Goal: Task Accomplishment & Management: Manage account settings

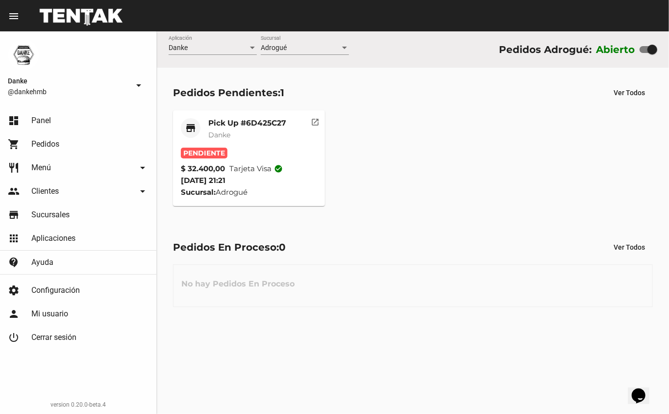
click at [485, 182] on div "store Pick Up #6D425C27 Danke Pendiente $ 32.400,00 Tarjeta visa check_circle 1…" at bounding box center [413, 158] width 489 height 104
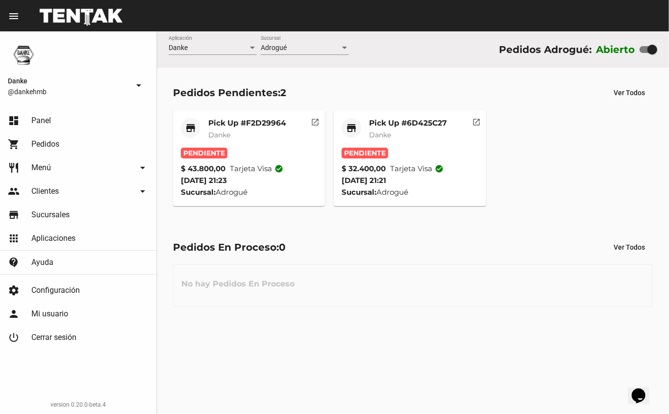
click at [277, 122] on mat-card-title "Pick Up #F2D29964" at bounding box center [247, 123] width 78 height 10
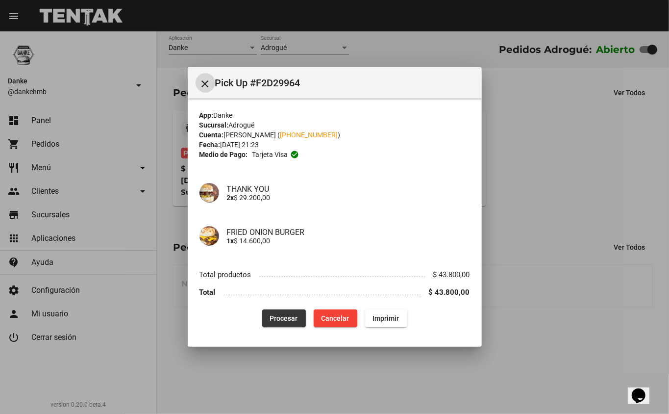
click at [285, 316] on span "Procesar" at bounding box center [284, 318] width 28 height 8
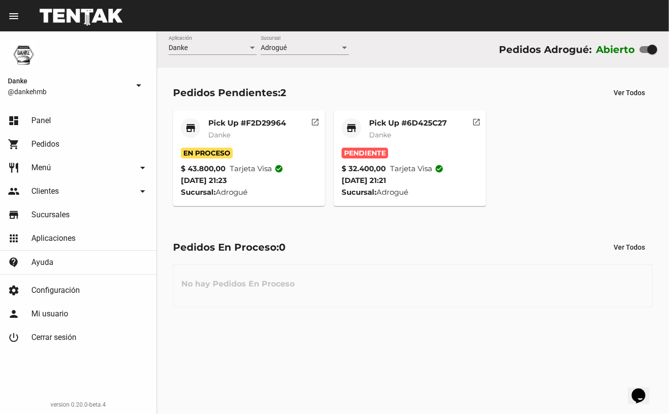
click at [575, 134] on div "store Pick Up #F2D29964 Danke En Proceso $ 43.800,00 Tarjeta visa check_circle …" at bounding box center [413, 158] width 489 height 104
click at [417, 126] on mat-card-title "Pick Up #6D425C27" at bounding box center [408, 123] width 78 height 10
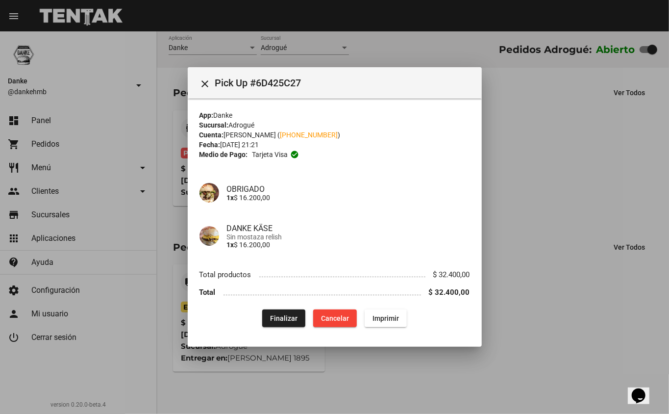
click at [470, 359] on div at bounding box center [334, 207] width 669 height 414
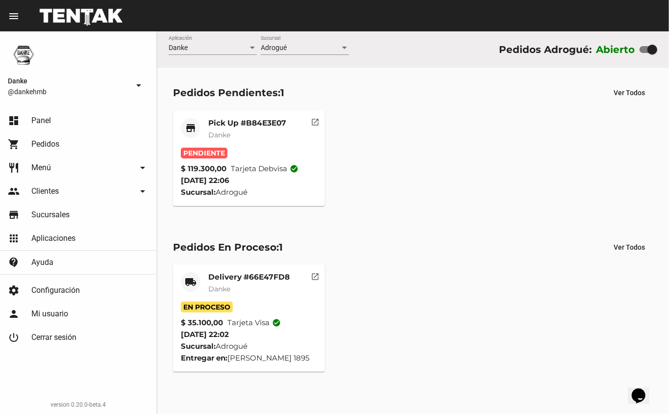
click at [219, 120] on mat-card-title "Pick Up #B84E3E07" at bounding box center [247, 123] width 78 height 10
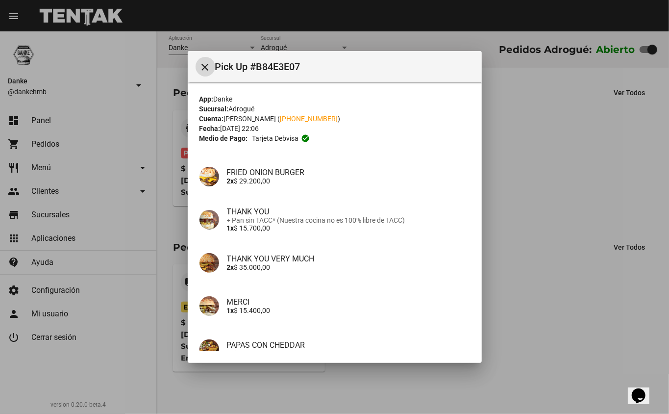
click at [544, 180] on div at bounding box center [334, 207] width 669 height 414
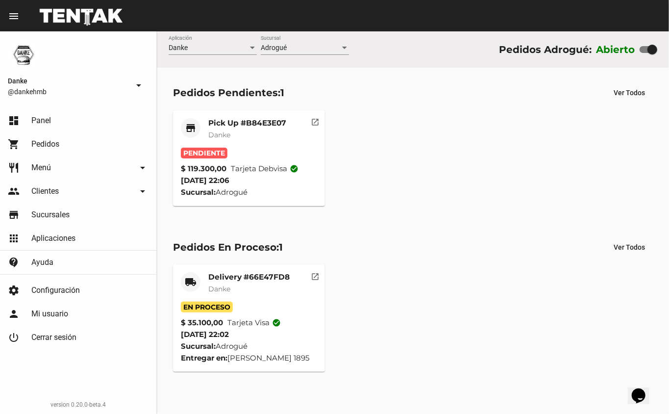
click at [228, 122] on mat-card-title "Pick Up #B84E3E07" at bounding box center [247, 123] width 78 height 10
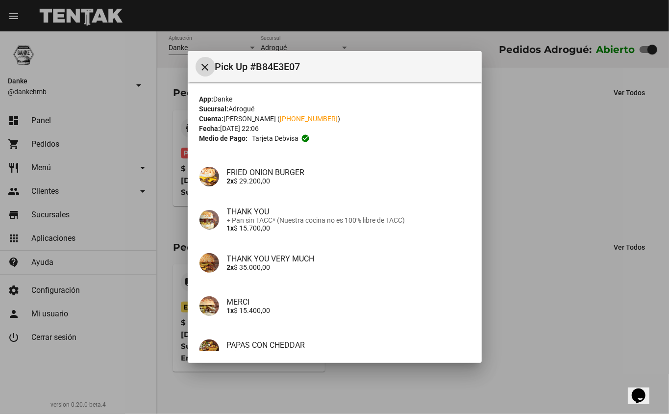
click at [531, 234] on div at bounding box center [334, 207] width 669 height 414
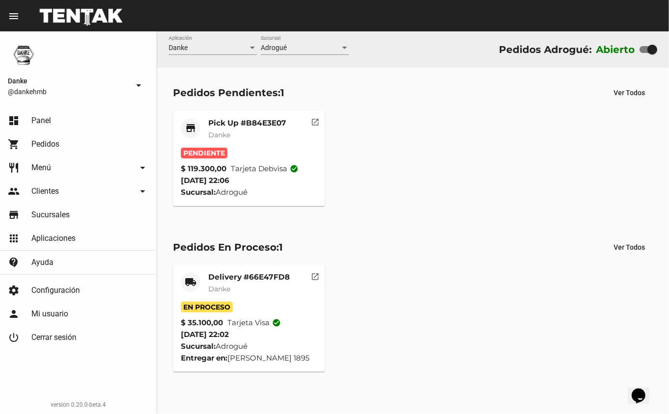
click at [49, 148] on span "Pedidos" at bounding box center [45, 144] width 28 height 10
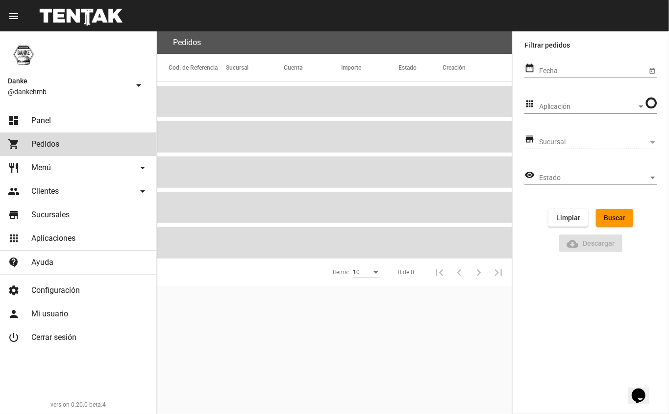
click at [36, 175] on link "restaurant Menú arrow_drop_down" at bounding box center [78, 168] width 156 height 24
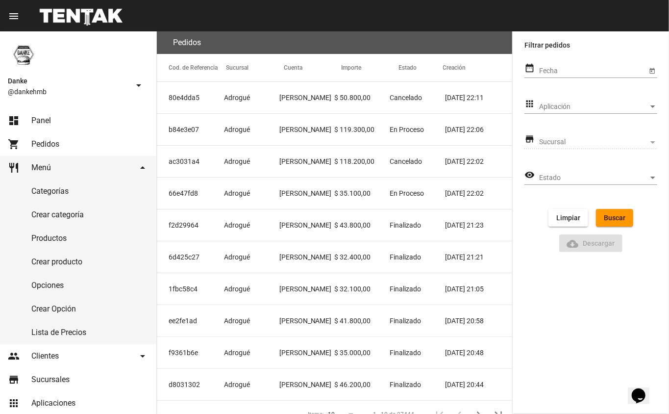
click at [103, 66] on div "Danke @dankehmb arrow_drop_down" at bounding box center [78, 68] width 156 height 74
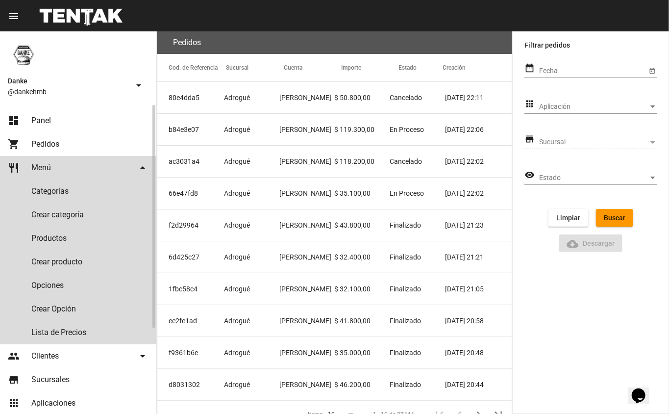
click at [87, 169] on link "restaurant Menú arrow_drop_down" at bounding box center [78, 168] width 156 height 24
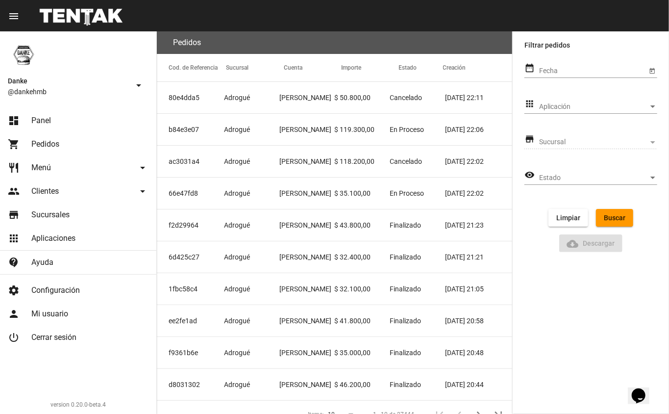
click at [59, 114] on link "dashboard Panel" at bounding box center [78, 121] width 156 height 24
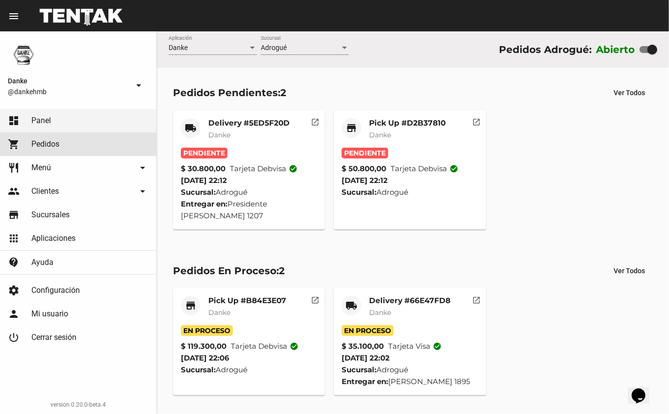
click at [57, 136] on link "shopping_cart Pedidos" at bounding box center [78, 144] width 156 height 24
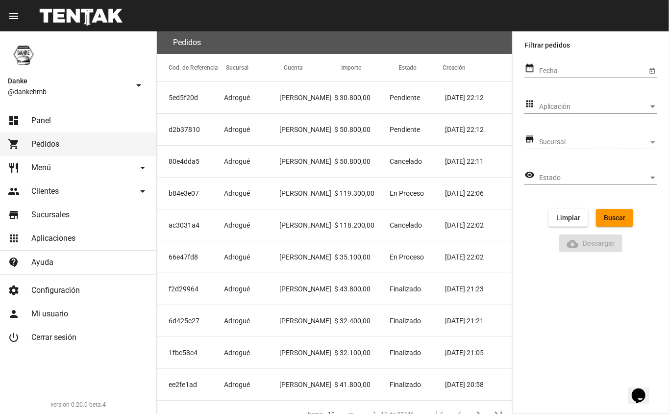
click at [57, 136] on link "shopping_cart Pedidos" at bounding box center [78, 144] width 156 height 24
click at [53, 122] on link "dashboard Panel" at bounding box center [78, 121] width 156 height 24
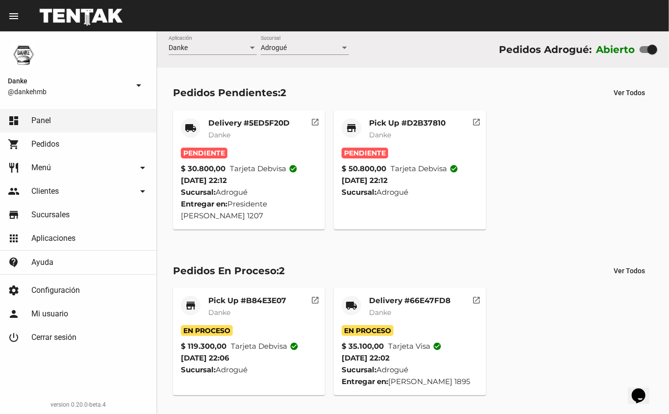
click at [85, 145] on link "shopping_cart Pedidos" at bounding box center [78, 144] width 156 height 24
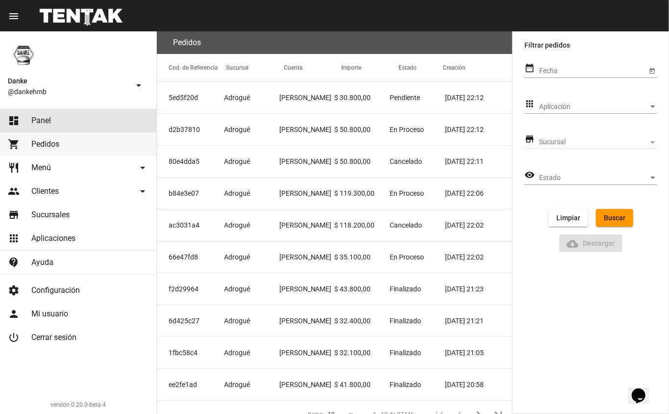
click at [69, 123] on link "dashboard Panel" at bounding box center [78, 121] width 156 height 24
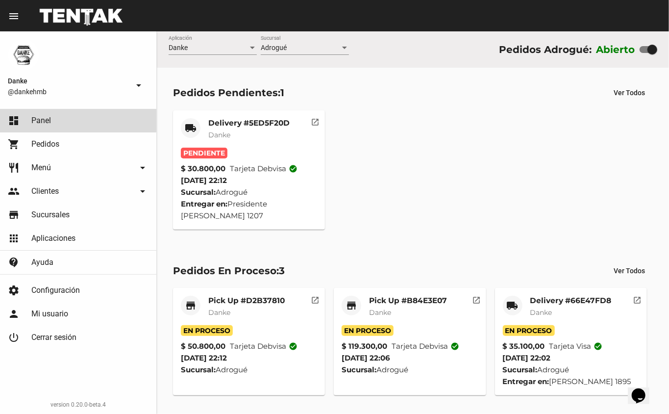
click at [73, 119] on link "dashboard Panel" at bounding box center [78, 121] width 156 height 24
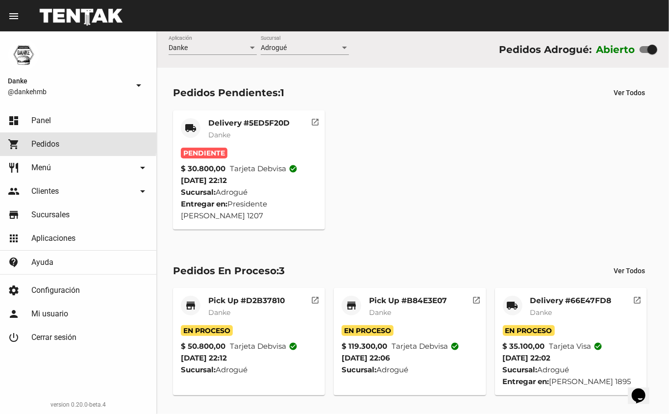
click at [66, 143] on link "shopping_cart Pedidos" at bounding box center [78, 144] width 156 height 24
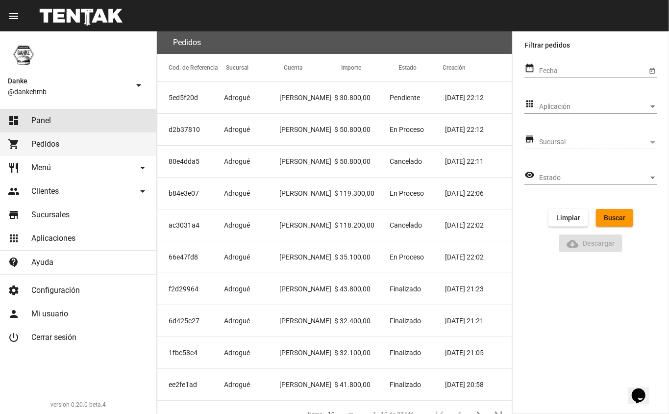
click at [61, 121] on link "dashboard Panel" at bounding box center [78, 121] width 156 height 24
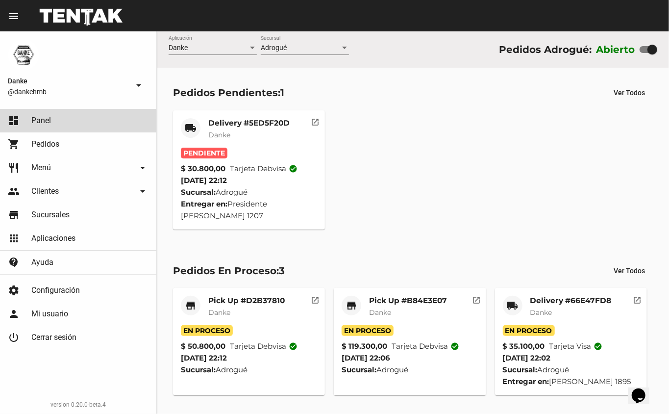
click at [60, 121] on link "dashboard Panel" at bounding box center [78, 121] width 156 height 24
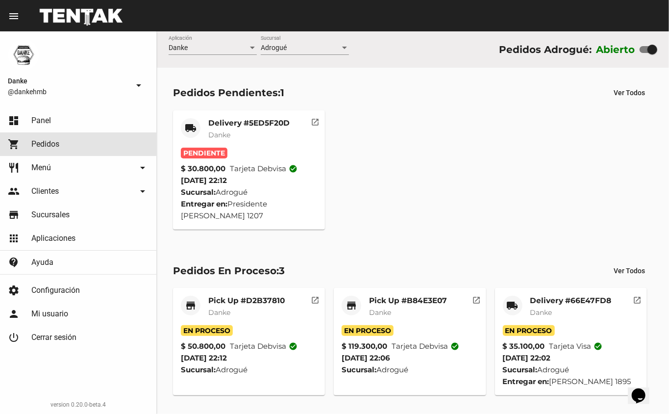
click at [60, 133] on link "shopping_cart Pedidos" at bounding box center [78, 144] width 156 height 24
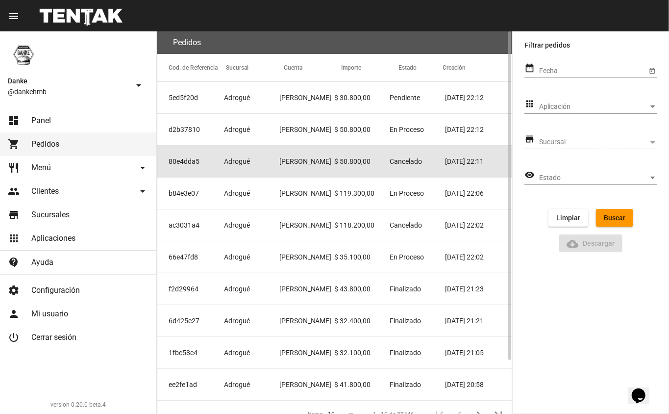
click at [214, 167] on mat-cell "80e4dda5" at bounding box center [190, 161] width 67 height 31
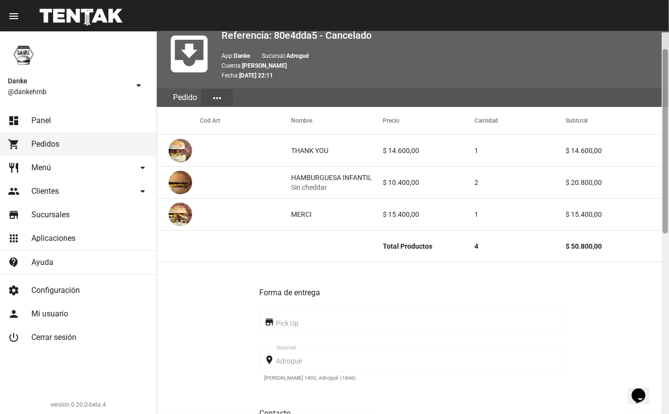
scroll to position [32, 0]
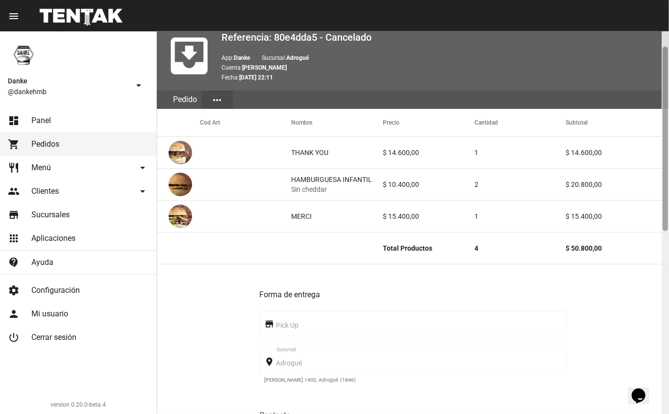
drag, startPoint x: 666, startPoint y: 115, endPoint x: 669, endPoint y: 130, distance: 16.1
click at [669, 130] on div at bounding box center [665, 222] width 7 height 383
click at [55, 118] on link "dashboard Panel" at bounding box center [78, 121] width 156 height 24
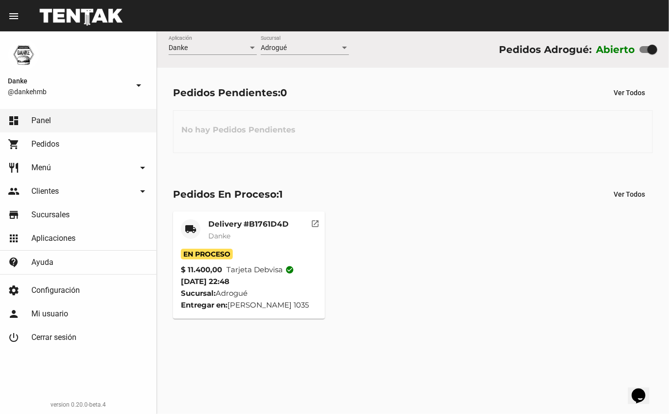
click at [259, 219] on mat-card-title "Delivery #B1761D4D" at bounding box center [248, 224] width 80 height 10
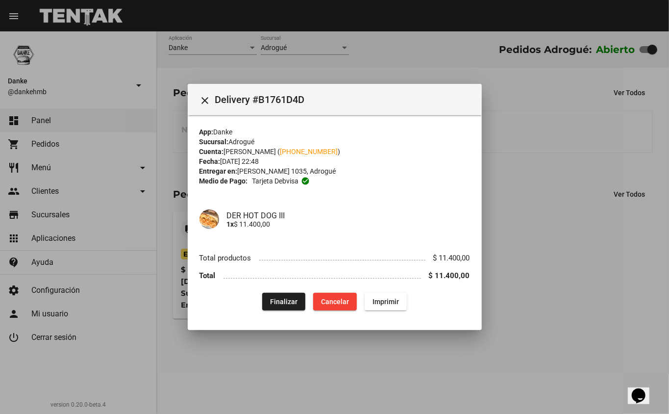
click at [542, 234] on div at bounding box center [334, 207] width 669 height 414
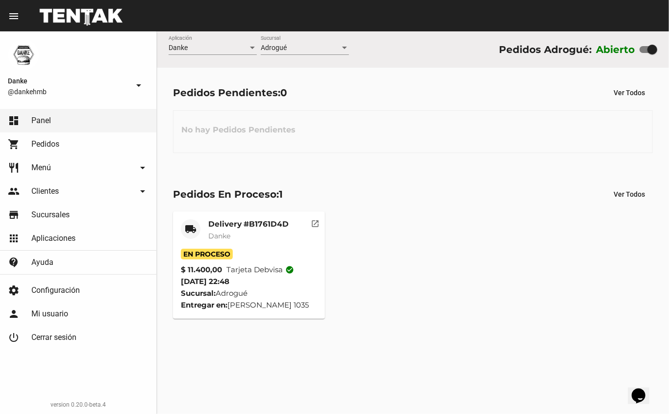
drag, startPoint x: 542, startPoint y: 234, endPoint x: 540, endPoint y: 248, distance: 14.4
click at [540, 248] on div "local_shipping Delivery #B1761D4D Danke En Proceso $ 11.400,00 Tarjeta debvisa …" at bounding box center [413, 265] width 489 height 116
